Goal: Ask a question

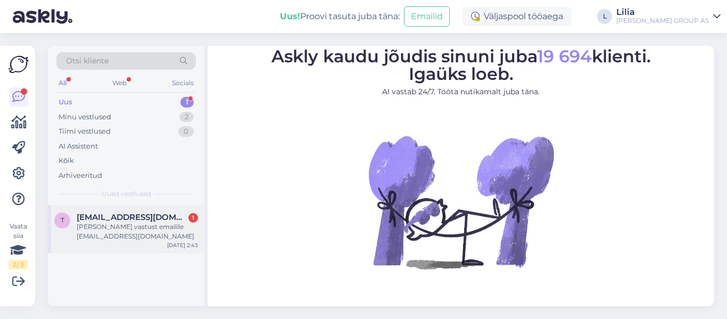
click at [147, 218] on span "[EMAIL_ADDRESS][DOMAIN_NAME]" at bounding box center [132, 217] width 111 height 10
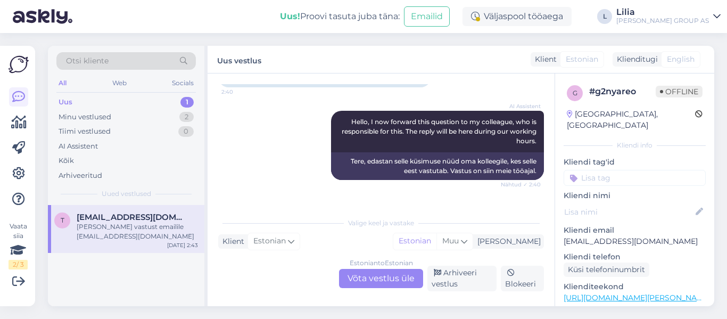
scroll to position [612, 0]
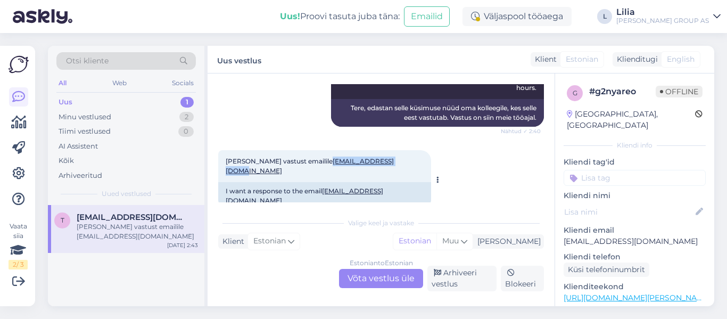
drag, startPoint x: 389, startPoint y: 162, endPoint x: 301, endPoint y: 165, distance: 88.9
click at [301, 165] on div "[PERSON_NAME] vastust emailile [EMAIL_ADDRESS][DOMAIN_NAME] 2:43" at bounding box center [324, 166] width 213 height 32
copy link "[EMAIL_ADDRESS][DOMAIN_NAME]"
click at [110, 238] on div "[PERSON_NAME] vastust emailile [EMAIL_ADDRESS][DOMAIN_NAME]" at bounding box center [137, 231] width 121 height 19
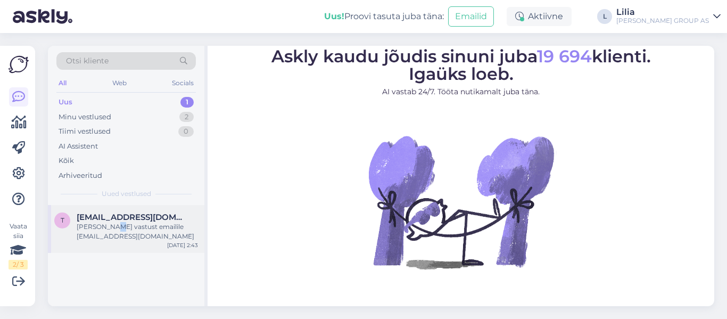
click at [113, 227] on div "[PERSON_NAME] vastust emailile [EMAIL_ADDRESS][DOMAIN_NAME]" at bounding box center [137, 231] width 121 height 19
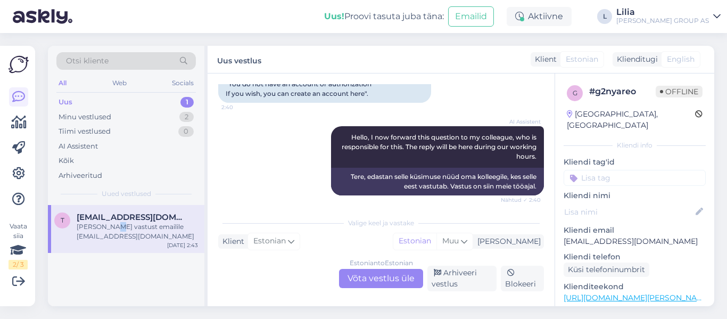
scroll to position [452, 0]
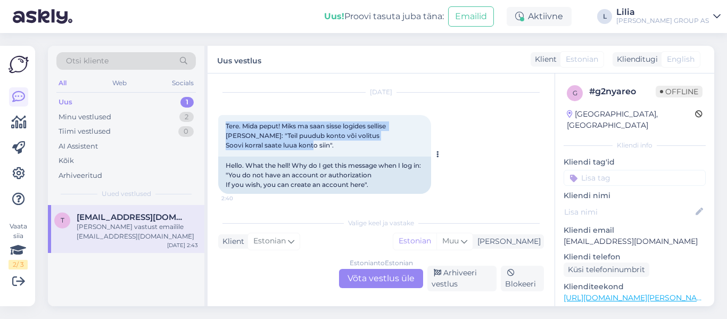
drag, startPoint x: 338, startPoint y: 147, endPoint x: 221, endPoint y: 119, distance: 120.3
click at [221, 119] on div "Tere. Mida peput! Miks ma saan sisse logides sellise [PERSON_NAME]: "Teil puudu…" at bounding box center [324, 135] width 213 height 41
copy span "Tere. Mida peput! Miks ma saan sisse logides sellise [PERSON_NAME]: "Teil puudu…"
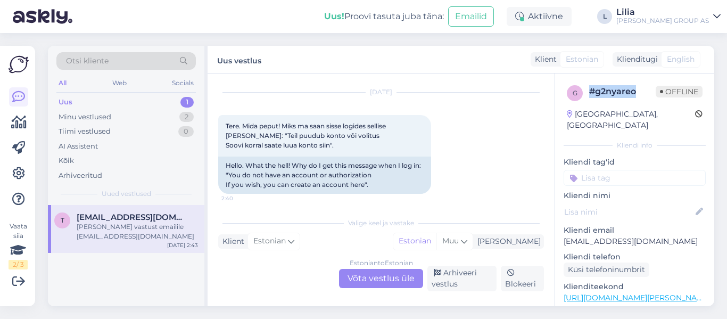
drag, startPoint x: 634, startPoint y: 92, endPoint x: 579, endPoint y: 86, distance: 55.1
click at [579, 86] on div "g # g2nyareo Offline" at bounding box center [635, 93] width 136 height 16
copy div "# g2nyareo"
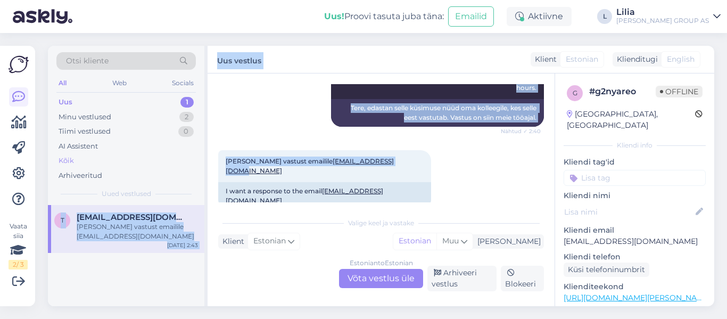
drag, startPoint x: 394, startPoint y: 165, endPoint x: 192, endPoint y: 166, distance: 201.6
click at [192, 166] on div "Otsi kliente All Web Socials Uus 1 Minu vestlused 2 Tiimi vestlused 0 AI Assist…" at bounding box center [381, 176] width 666 height 260
click at [384, 168] on div "[PERSON_NAME] vastust emailile [EMAIL_ADDRESS][DOMAIN_NAME] 2:43" at bounding box center [324, 166] width 213 height 32
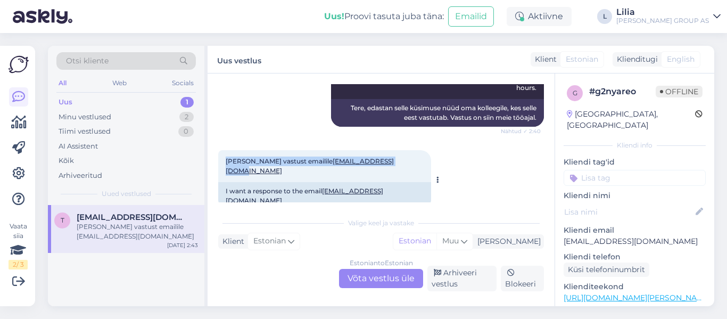
drag, startPoint x: 392, startPoint y: 163, endPoint x: 220, endPoint y: 162, distance: 171.3
click at [220, 162] on div "[PERSON_NAME] vastust emailile [EMAIL_ADDRESS][DOMAIN_NAME] 2:43" at bounding box center [324, 166] width 213 height 32
copy span "[PERSON_NAME] vastust emailile [EMAIL_ADDRESS][DOMAIN_NAME]"
